Goal: Check status: Check status

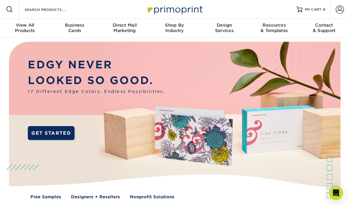
click at [337, 9] on span at bounding box center [340, 9] width 8 height 8
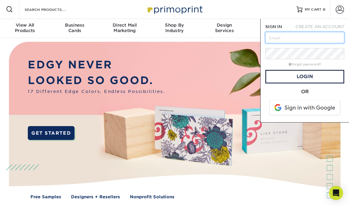
type input "[EMAIL_ADDRESS][PERSON_NAME][DOMAIN_NAME]"
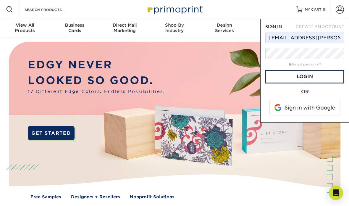
click at [319, 107] on span at bounding box center [305, 107] width 75 height 15
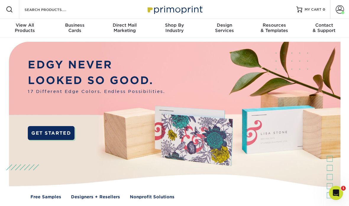
click at [337, 8] on span at bounding box center [340, 9] width 8 height 8
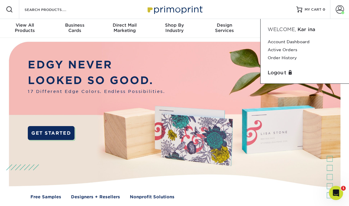
click at [292, 51] on link "Active Orders" at bounding box center [305, 50] width 74 height 8
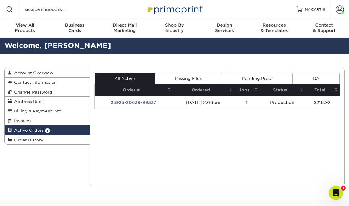
click at [249, 103] on td "1" at bounding box center [246, 102] width 25 height 12
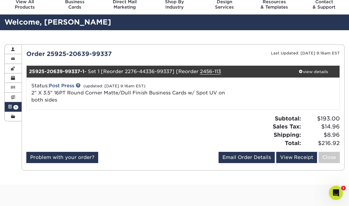
scroll to position [23, 0]
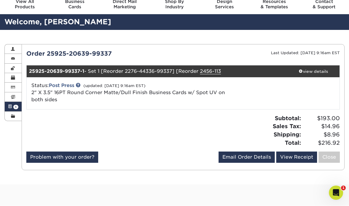
click at [72, 85] on link "Post Press" at bounding box center [61, 86] width 25 height 6
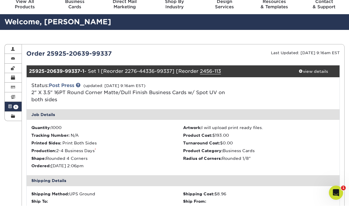
scroll to position [24, 0]
click at [323, 74] on link "view details" at bounding box center [313, 71] width 52 height 12
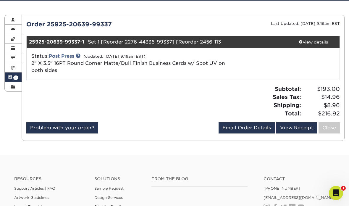
scroll to position [74, 0]
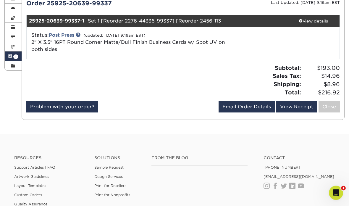
click at [101, 36] on small "(updated: 10/04/2025 9:16am EST)" at bounding box center [114, 35] width 62 height 4
click at [80, 35] on link at bounding box center [78, 35] width 5 height 5
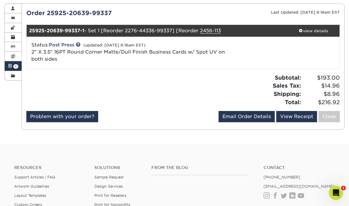
scroll to position [0, 0]
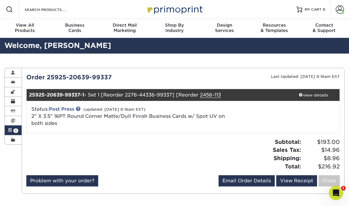
click at [14, 128] on span "1" at bounding box center [15, 130] width 5 height 4
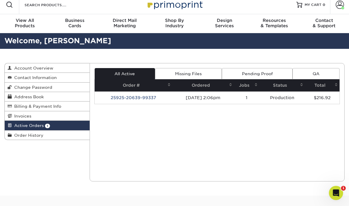
scroll to position [5, 0]
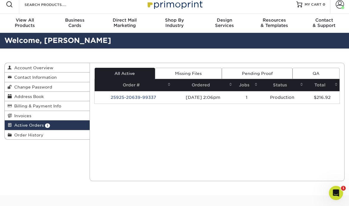
click at [77, 113] on link "Invoices" at bounding box center [47, 115] width 85 height 9
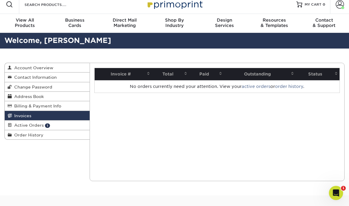
click at [65, 108] on link "Billing & Payment Info" at bounding box center [47, 105] width 85 height 9
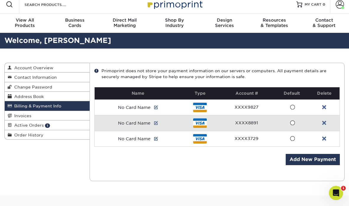
click at [71, 98] on link "Address Book" at bounding box center [47, 96] width 85 height 9
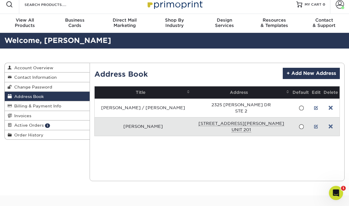
click at [61, 90] on link "Change Password" at bounding box center [47, 86] width 85 height 9
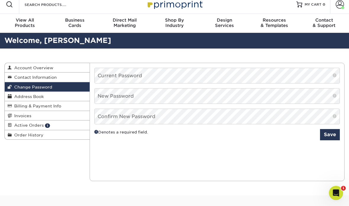
click at [68, 97] on link "Address Book" at bounding box center [47, 96] width 85 height 9
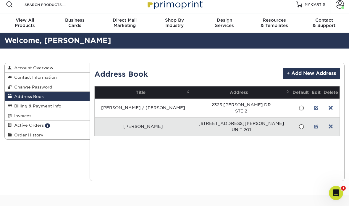
click at [59, 136] on link "Order History" at bounding box center [47, 134] width 85 height 9
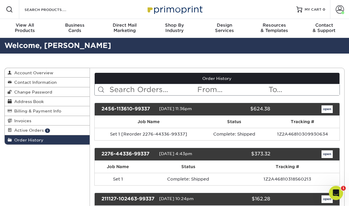
click at [309, 139] on td "1Z2A46810309930634" at bounding box center [302, 134] width 74 height 12
click at [327, 113] on link "open" at bounding box center [326, 109] width 11 height 8
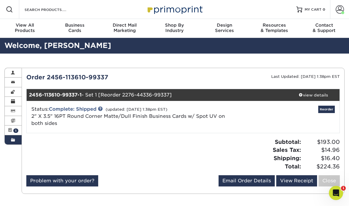
click at [13, 137] on span at bounding box center [13, 139] width 4 height 5
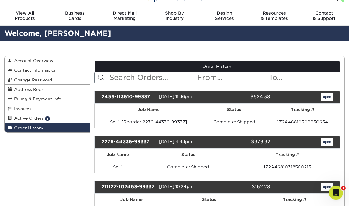
scroll to position [12, 0]
click at [331, 140] on link "open" at bounding box center [326, 142] width 11 height 8
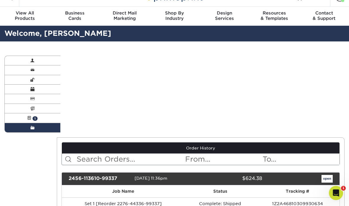
scroll to position [0, 0]
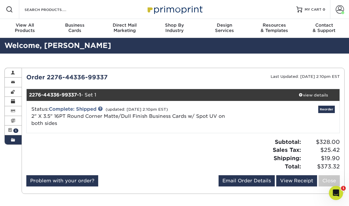
click at [168, 115] on link "2" X 3.5" 16PT Round Corner Matte/Dull Finish Business Cards w/ Spot UV on both…" at bounding box center [128, 119] width 194 height 13
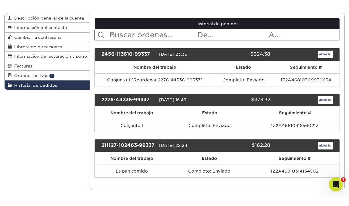
scroll to position [46, 0]
